Goal: Task Accomplishment & Management: Manage account settings

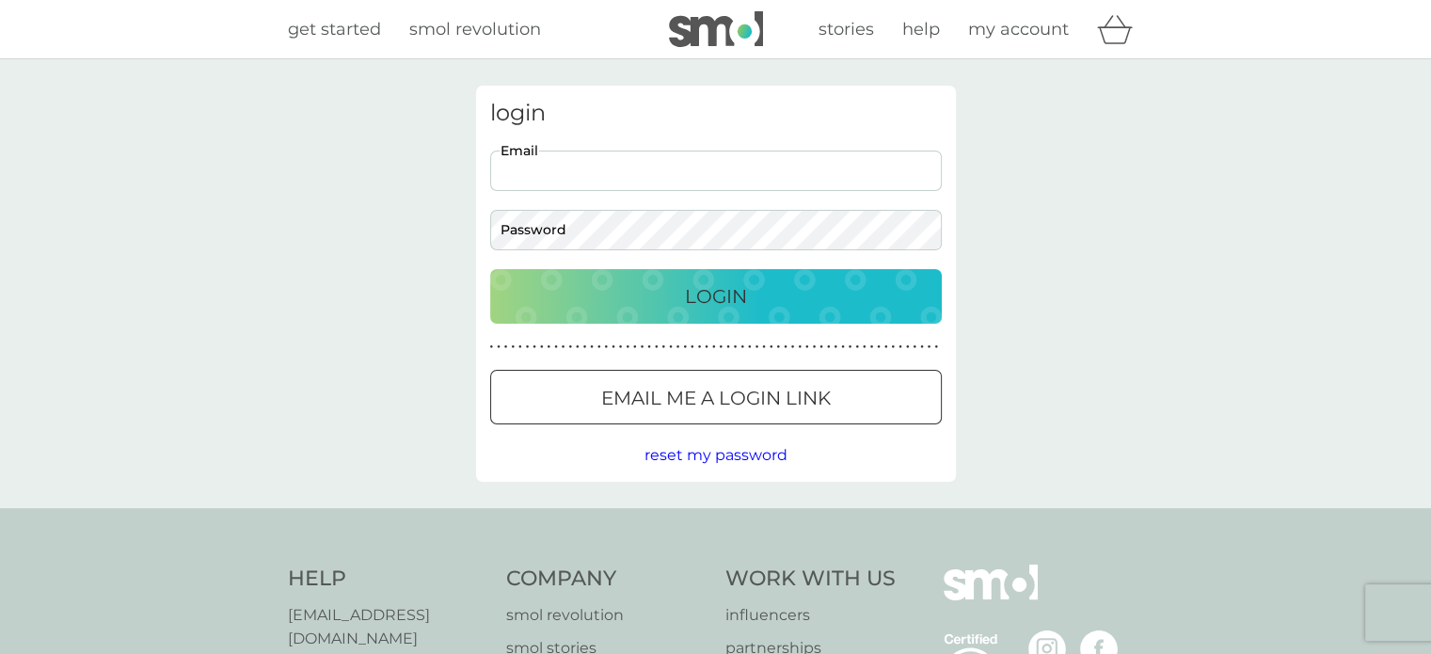
click at [636, 168] on input "Email" at bounding box center [716, 171] width 452 height 40
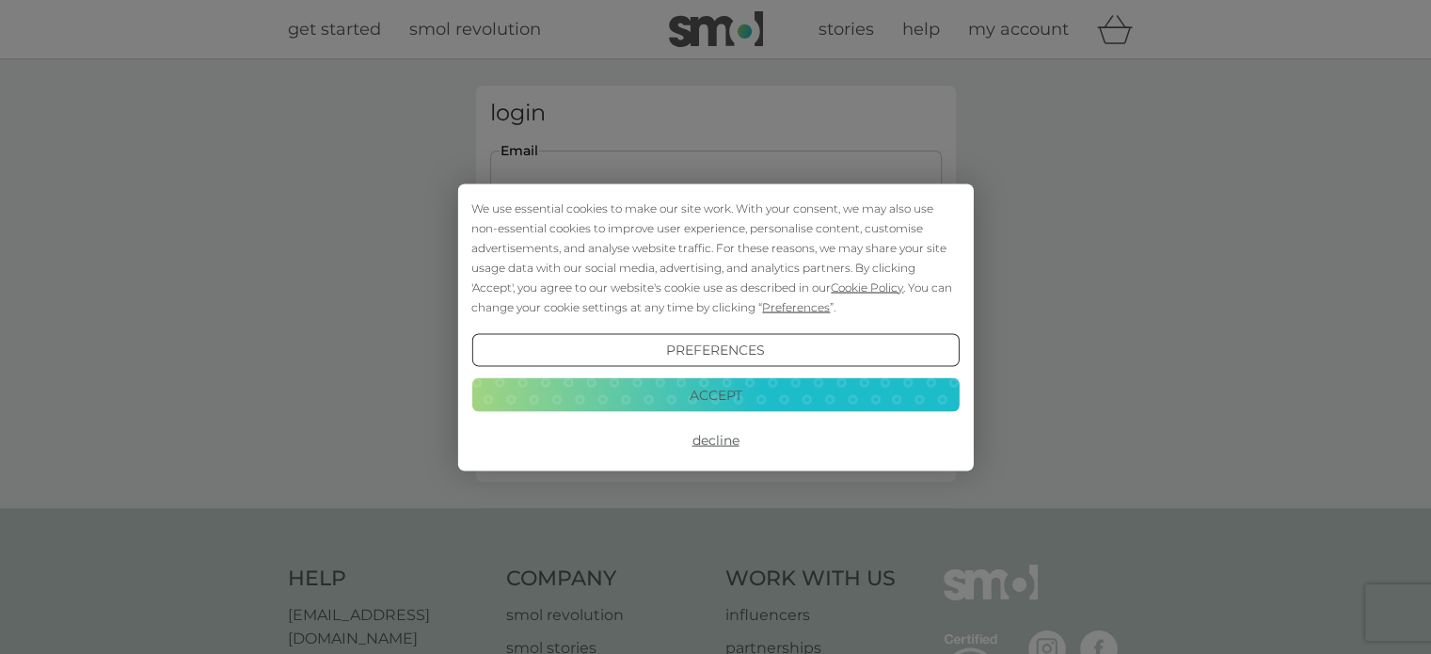
type input "[PERSON_NAME][EMAIL_ADDRESS][PERSON_NAME][DOMAIN_NAME]"
click at [721, 439] on button "Decline" at bounding box center [714, 440] width 487 height 34
click at [590, 226] on div "We use essential cookies to make our site work. With your consent, we may also …" at bounding box center [714, 257] width 487 height 119
click at [725, 440] on button "Decline" at bounding box center [714, 440] width 487 height 34
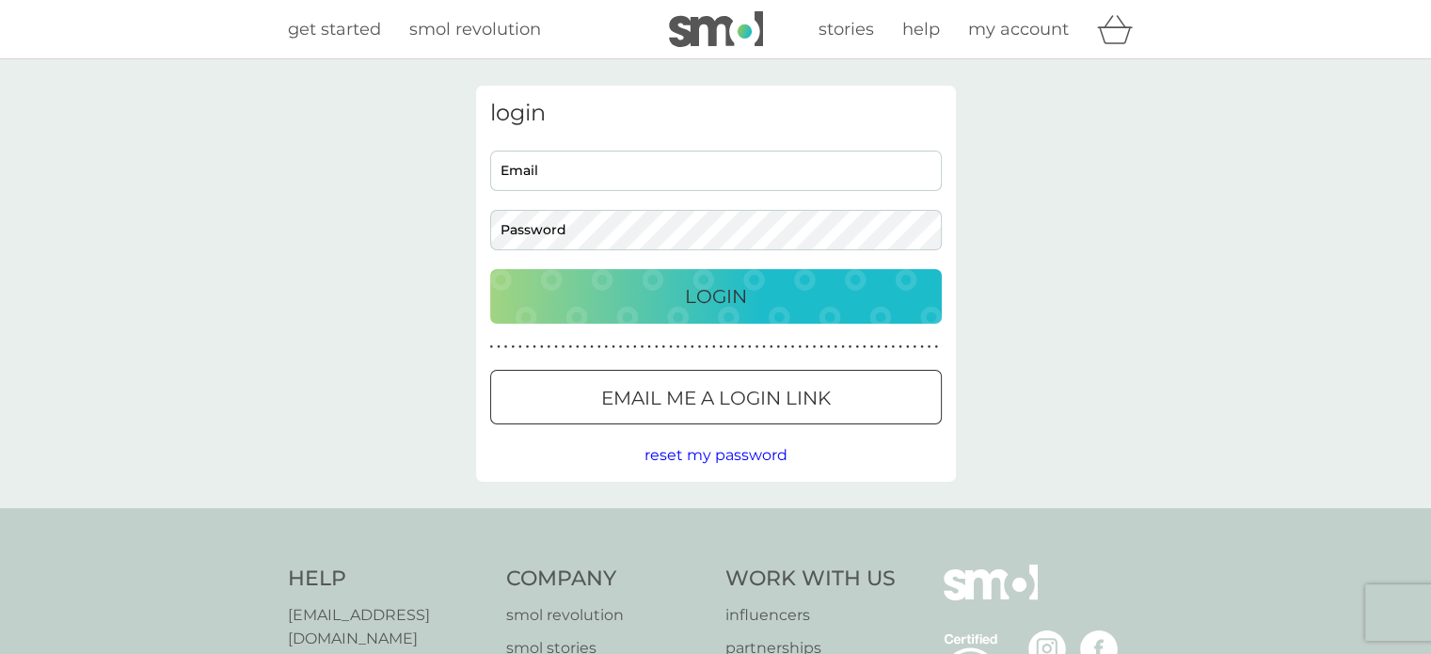
click at [599, 175] on input "Email" at bounding box center [716, 171] width 452 height 40
type input "[PERSON_NAME][EMAIL_ADDRESS][PERSON_NAME][DOMAIN_NAME]"
click at [765, 289] on div "Login" at bounding box center [716, 296] width 414 height 30
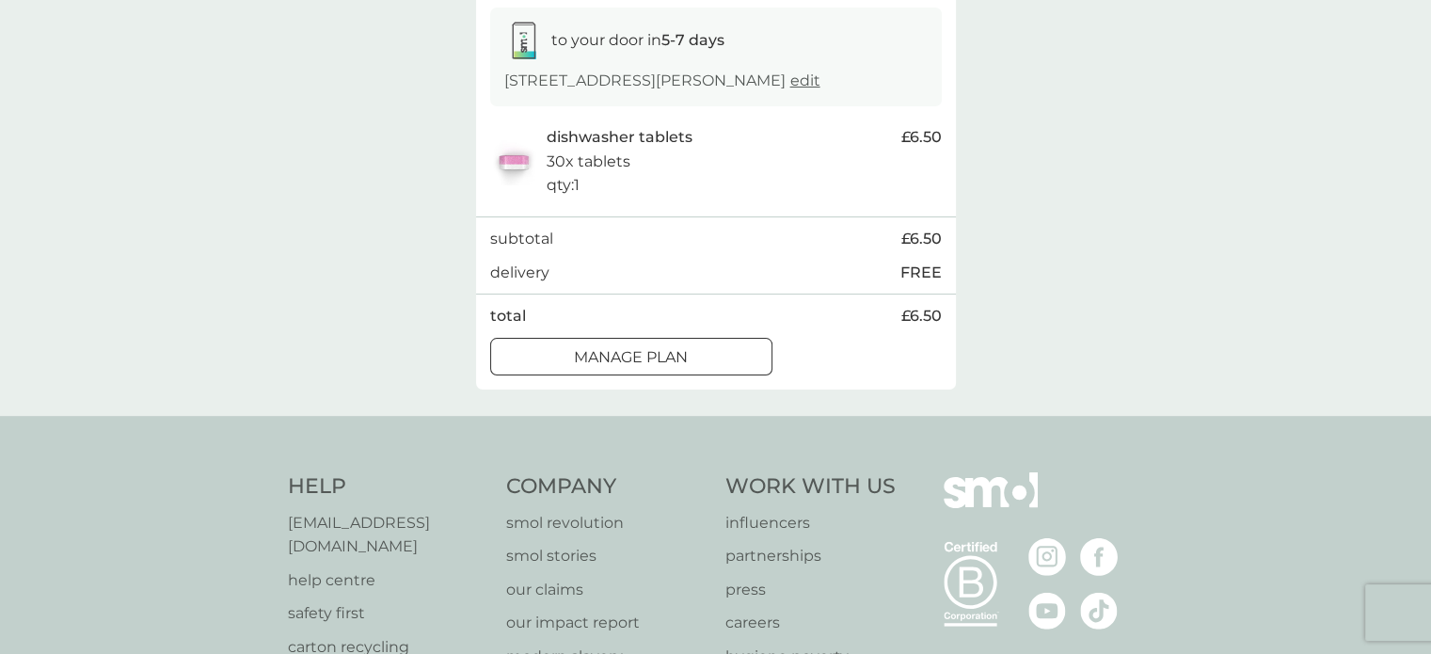
scroll to position [282, 0]
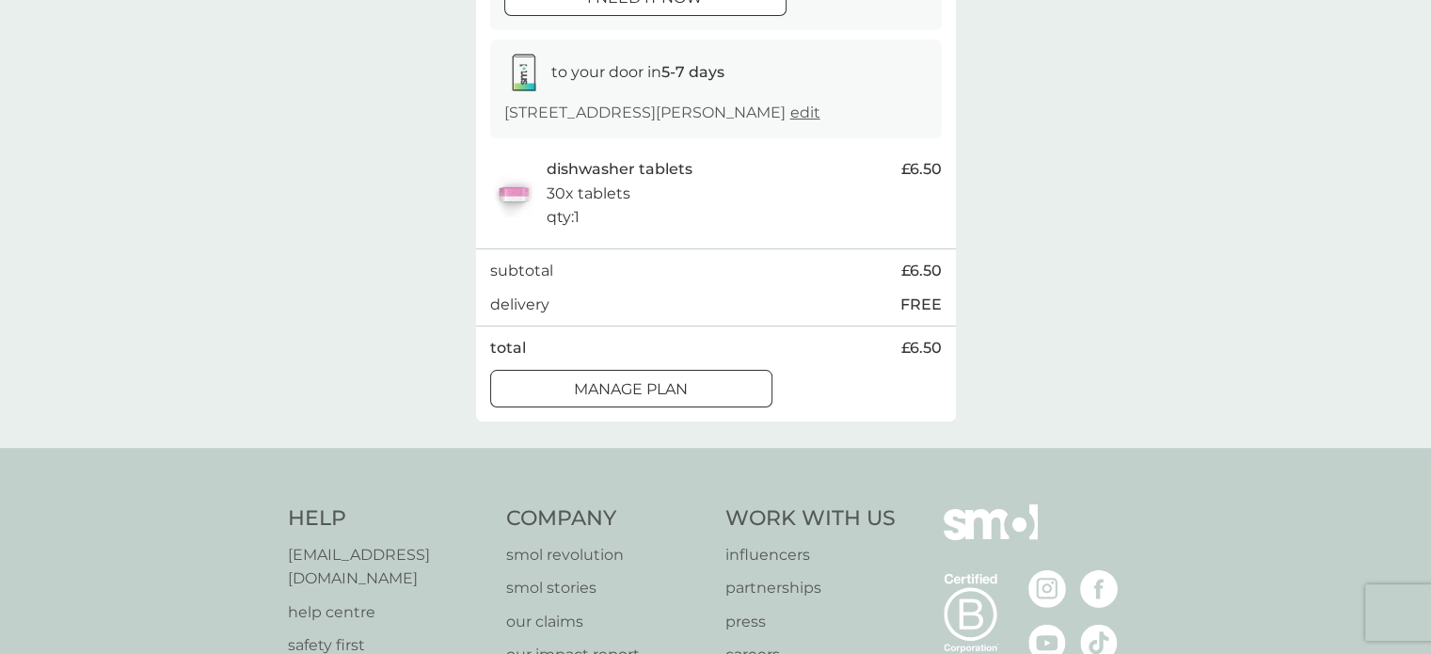
click at [617, 394] on div at bounding box center [632, 389] width 68 height 20
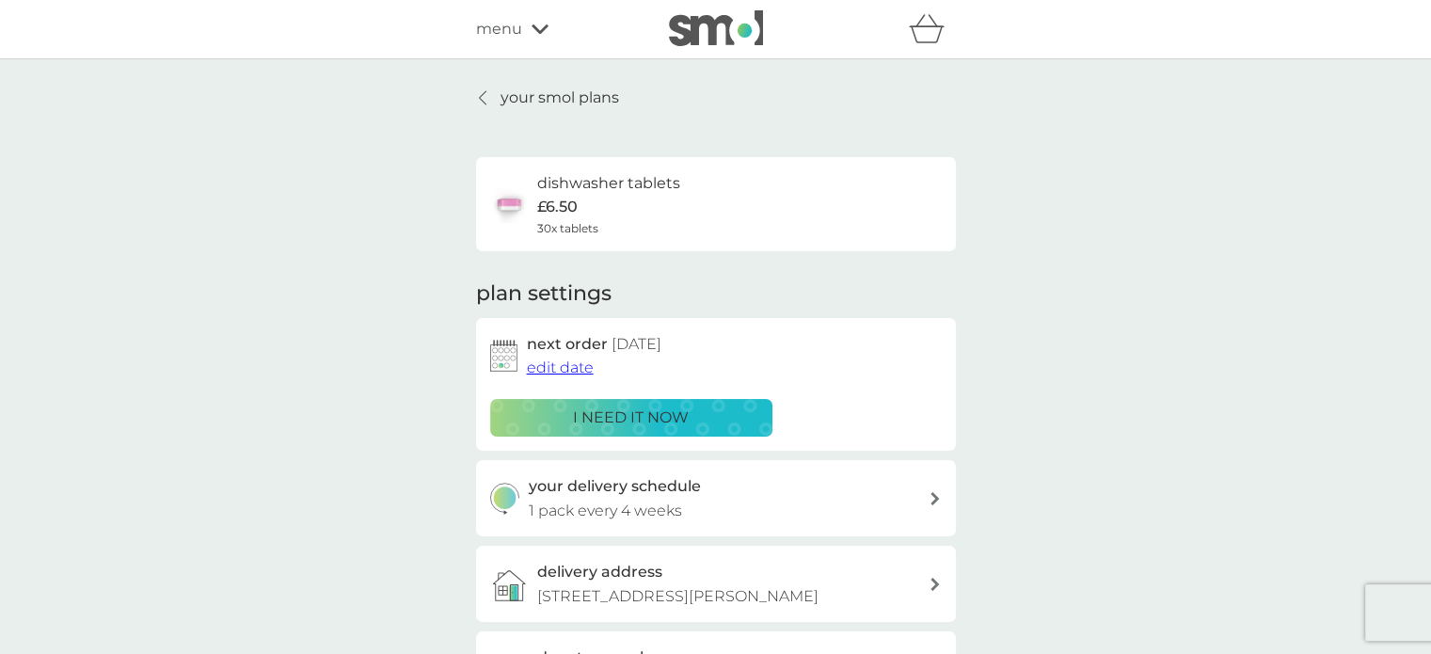
click at [572, 364] on span "edit date" at bounding box center [560, 368] width 67 height 18
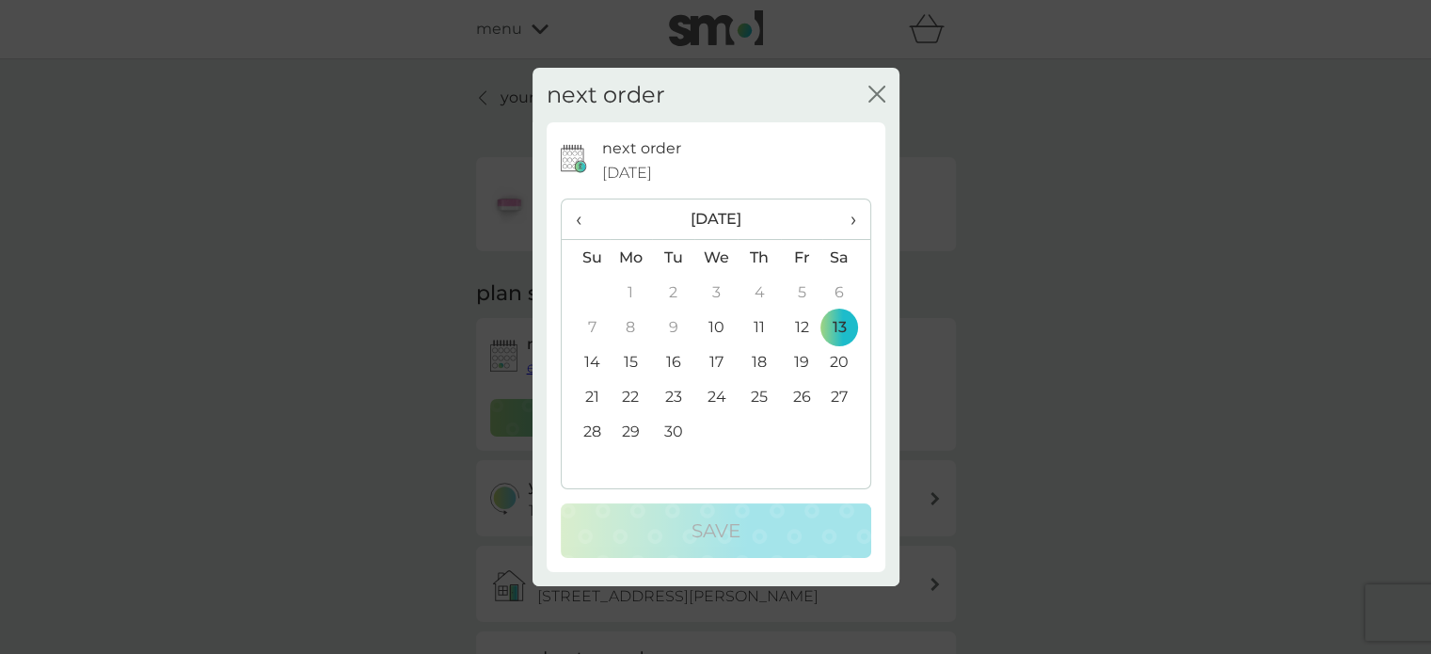
click at [631, 398] on td "22" at bounding box center [631, 396] width 43 height 35
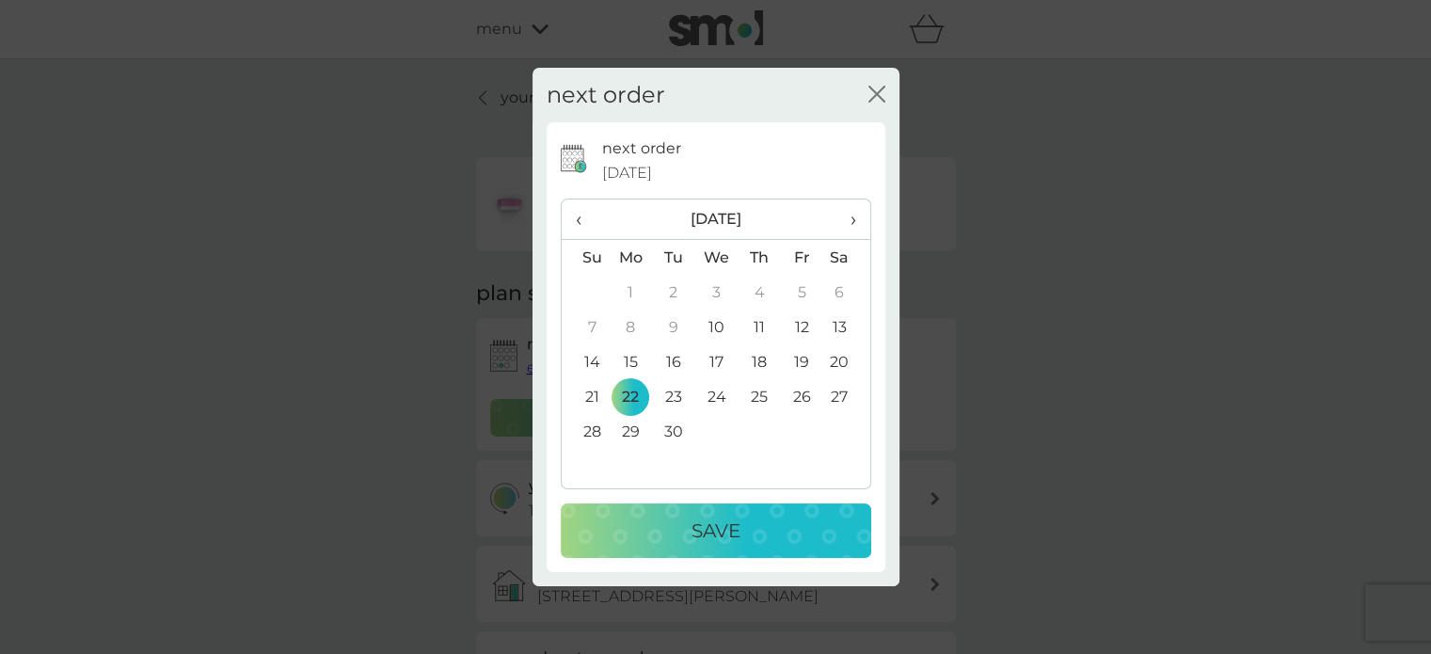
click at [703, 533] on p "Save" at bounding box center [716, 531] width 49 height 30
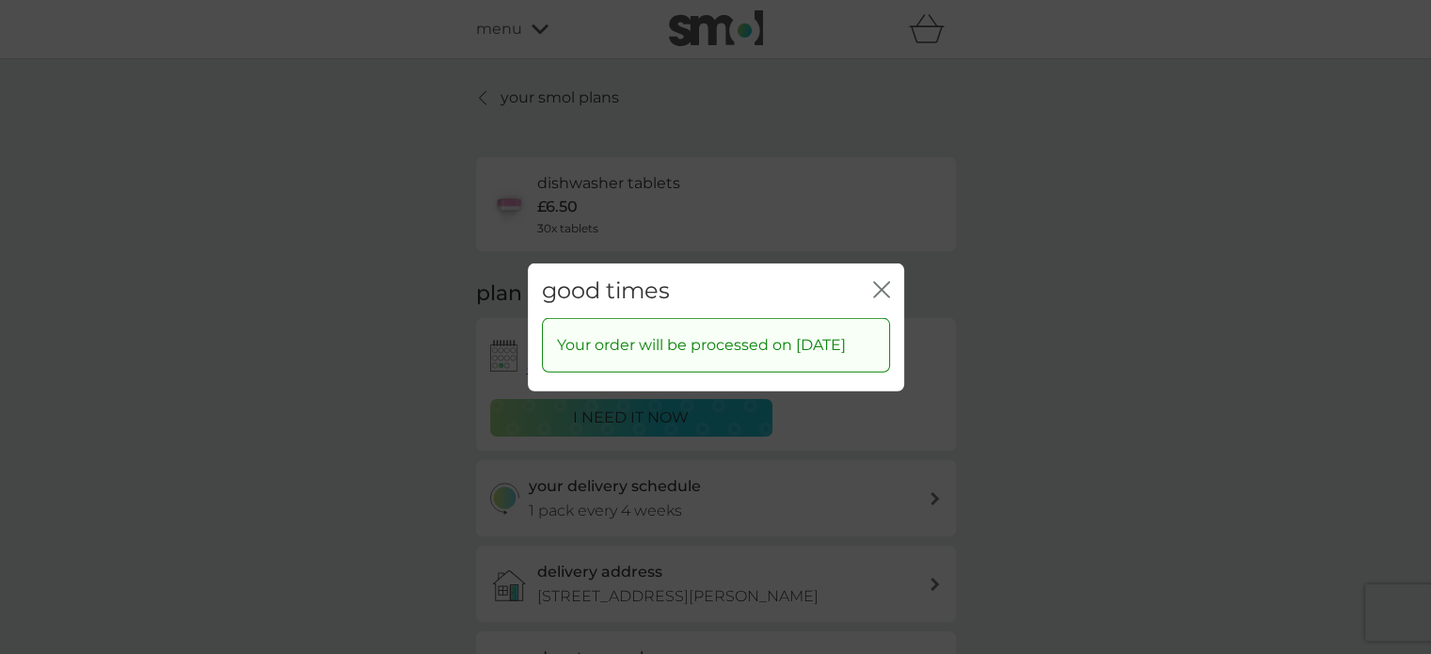
click at [885, 281] on icon "close" at bounding box center [886, 288] width 8 height 15
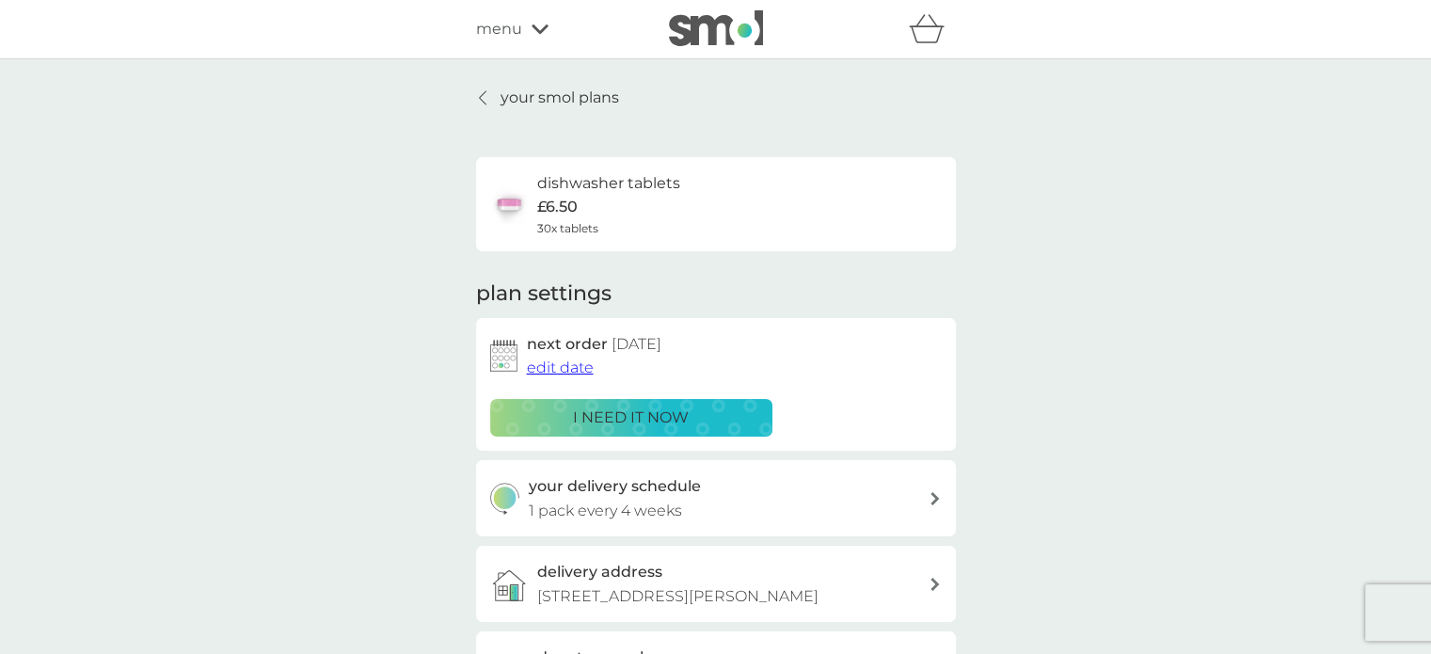
click at [922, 496] on div "your delivery schedule 1 pack every 4 weeks" at bounding box center [729, 498] width 400 height 48
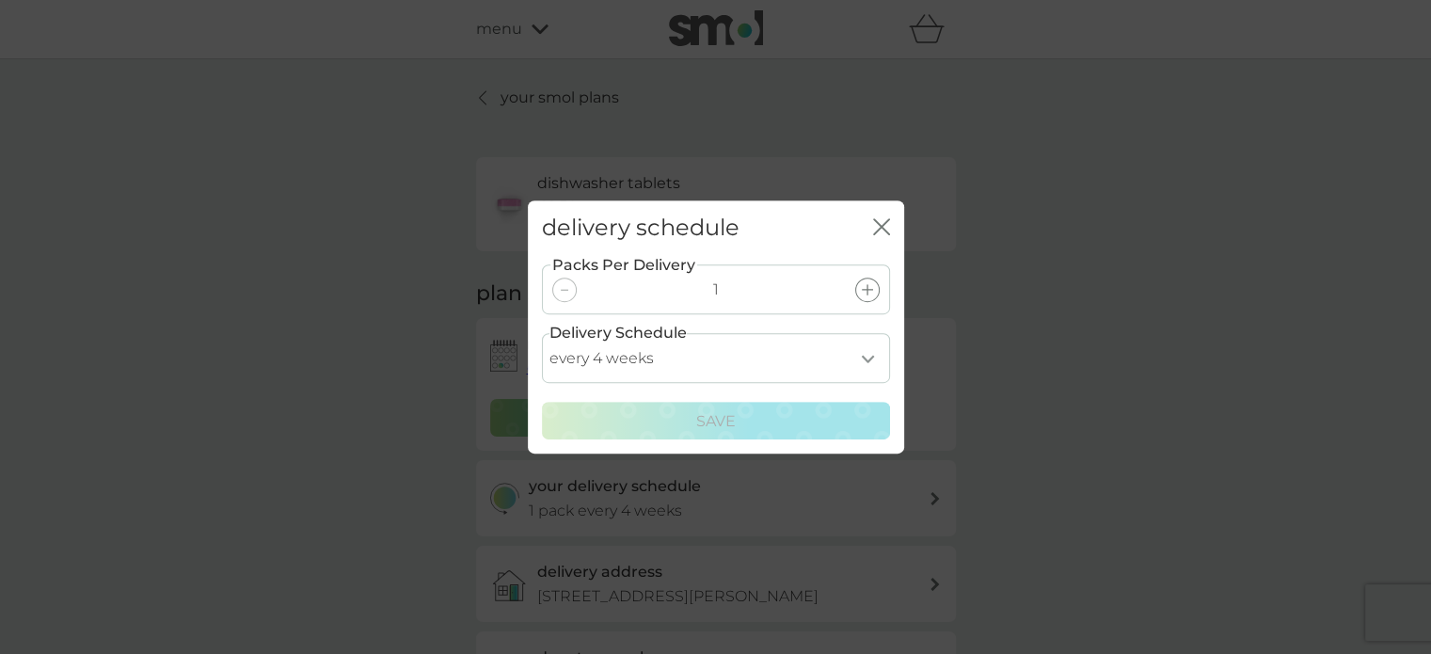
click at [857, 364] on select "every 1 week every 2 weeks every 3 weeks every 4 weeks every 5 weeks every 6 we…" at bounding box center [716, 358] width 348 height 50
select select "35"
click at [542, 333] on select "every 1 week every 2 weeks every 3 weeks every 4 weeks every 5 weeks every 6 we…" at bounding box center [716, 358] width 348 height 50
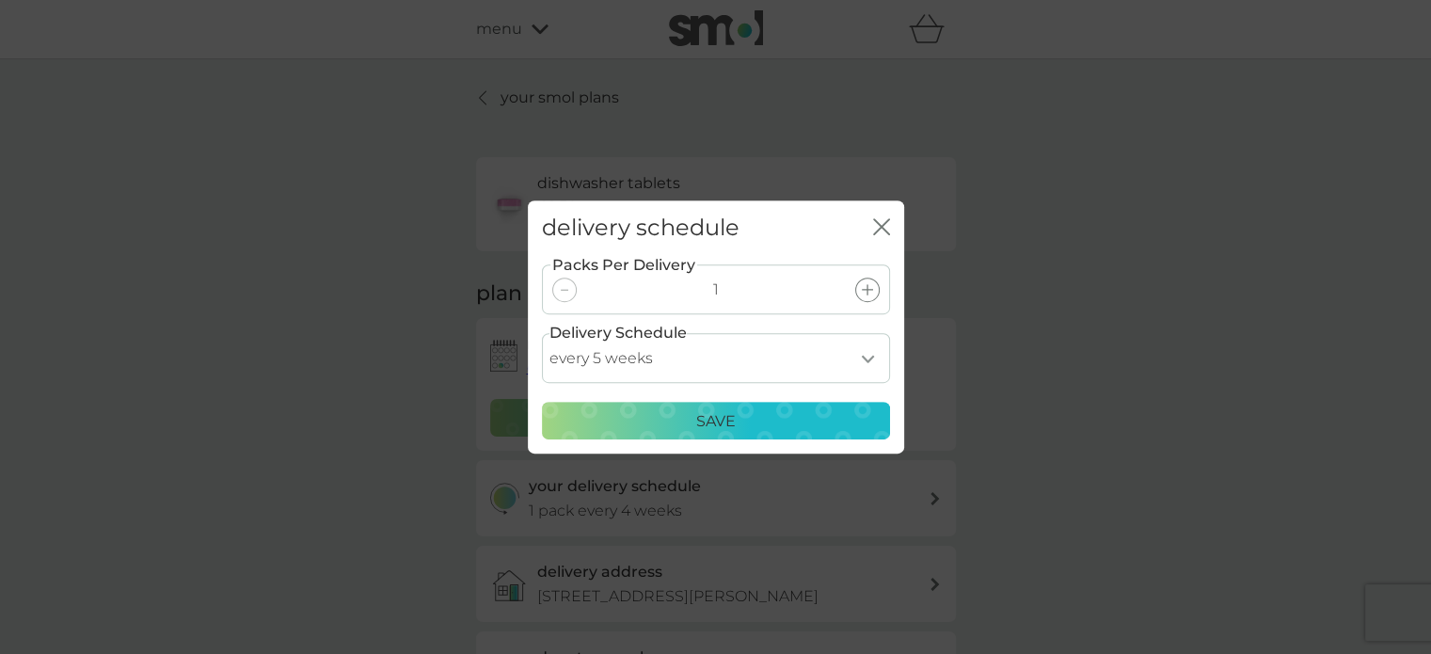
click at [700, 422] on p "Save" at bounding box center [716, 421] width 40 height 24
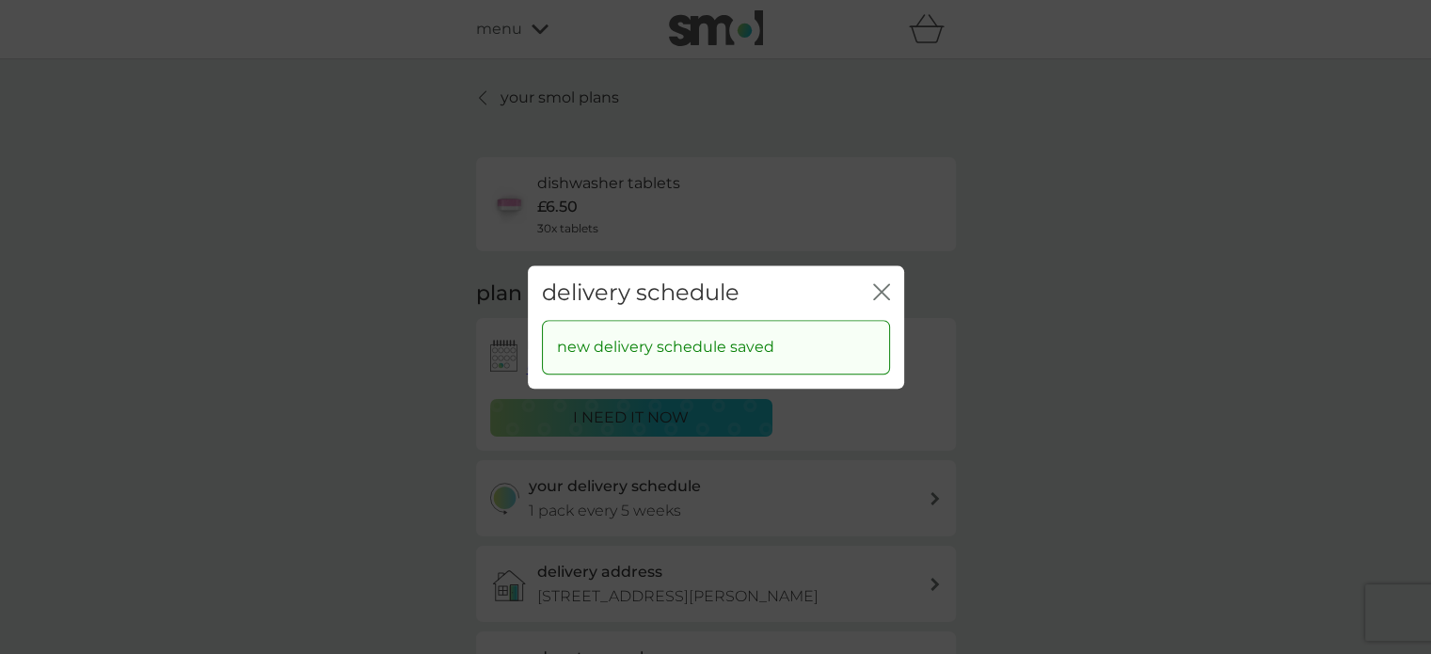
click at [885, 289] on icon "close" at bounding box center [886, 291] width 8 height 15
